Goal: Information Seeking & Learning: Learn about a topic

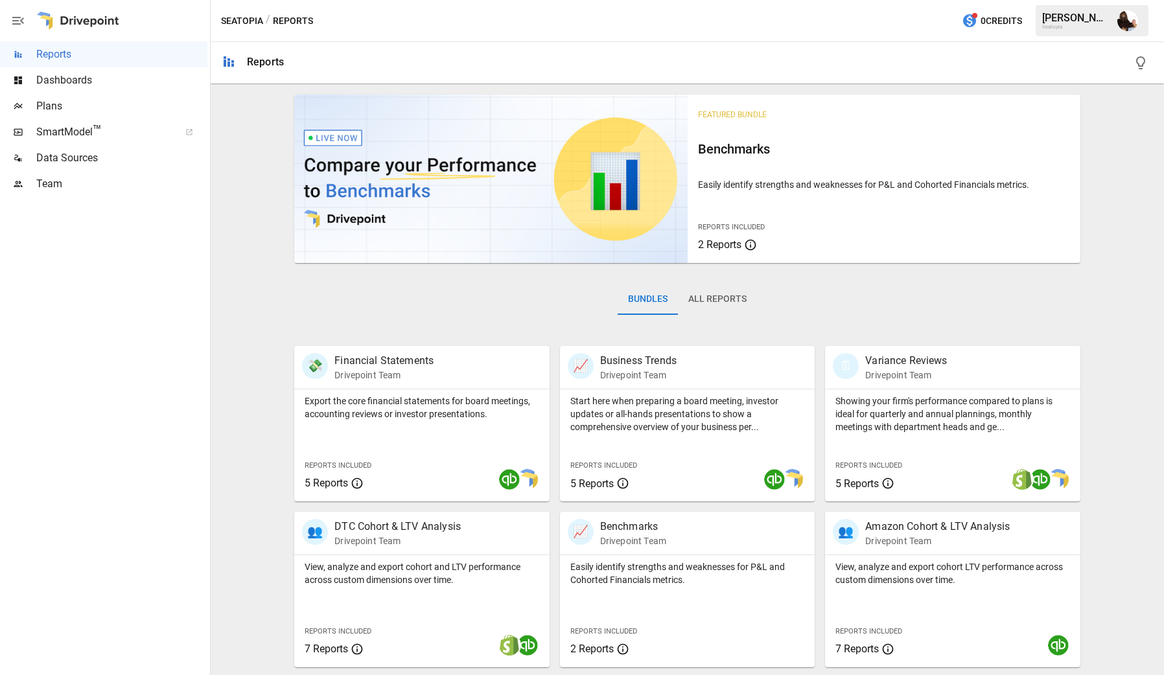
click at [408, 200] on img at bounding box center [490, 179] width 393 height 168
click at [740, 115] on span "Featured Bundle" at bounding box center [732, 114] width 69 height 9
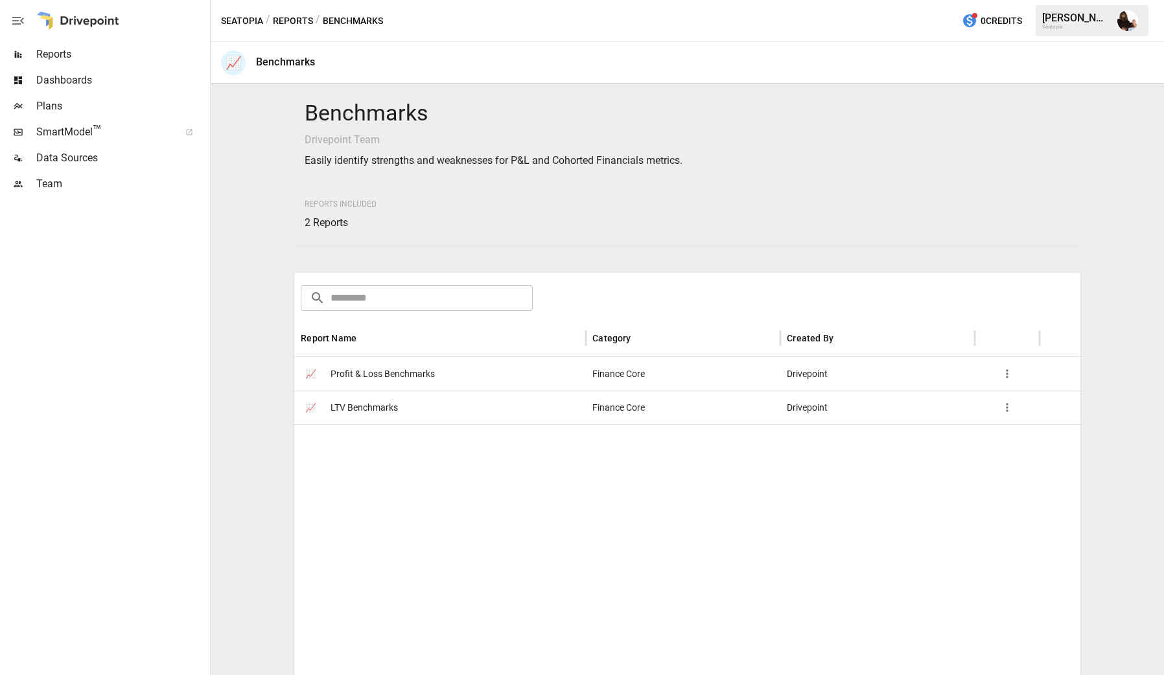
click at [354, 382] on span "Profit & Loss Benchmarks" at bounding box center [382, 374] width 104 height 33
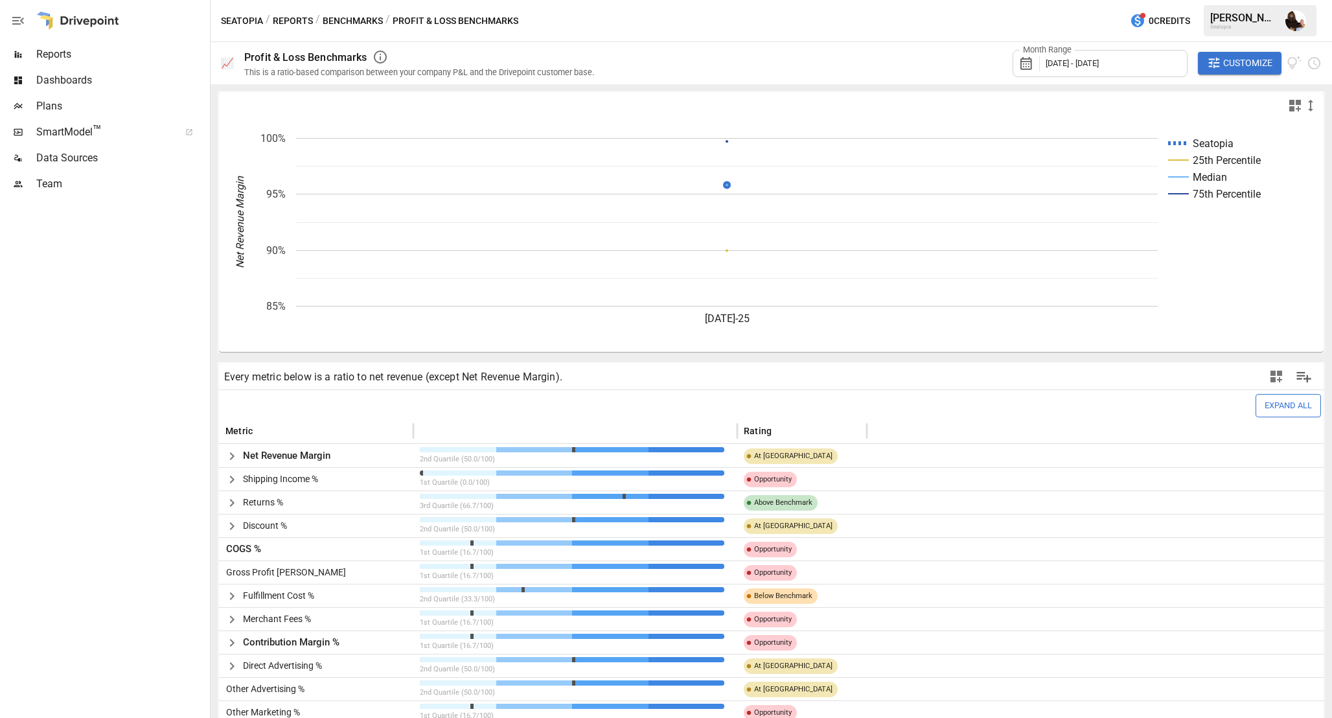
click at [378, 54] on icon "button" at bounding box center [381, 57] width 16 height 16
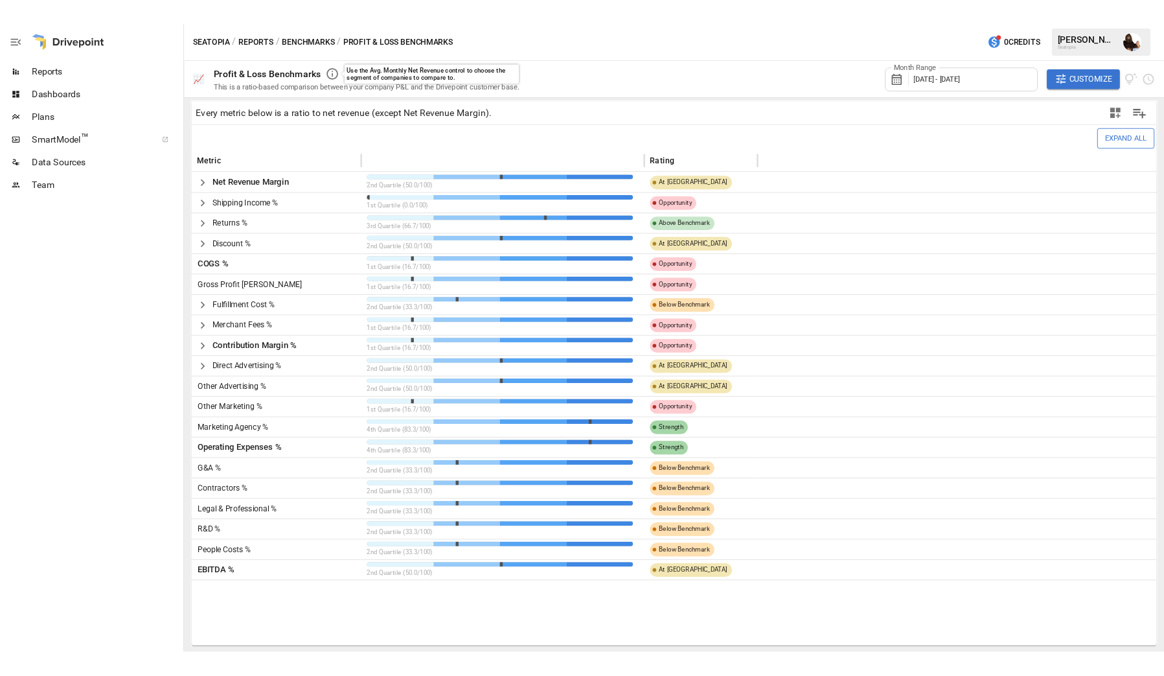
scroll to position [276, 0]
